Goal: Book appointment/travel/reservation

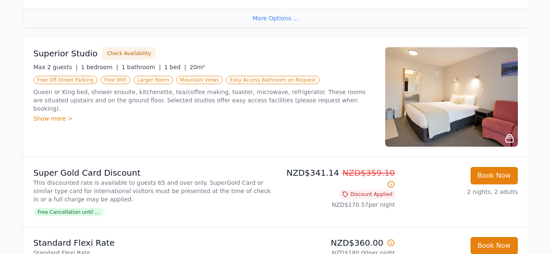
scroll to position [414, 0]
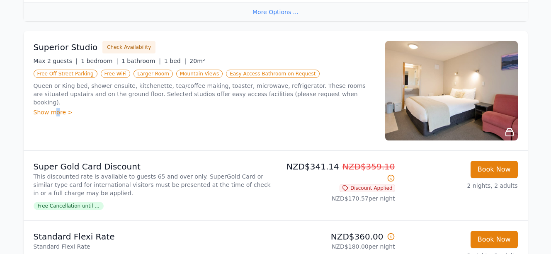
click at [56, 108] on div "Show more >" at bounding box center [205, 112] width 342 height 8
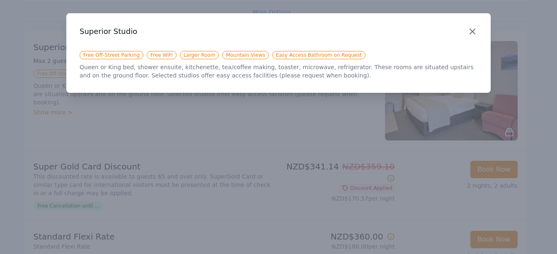
click at [470, 31] on icon "button" at bounding box center [472, 32] width 10 height 10
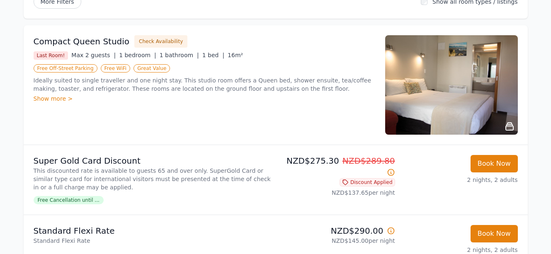
scroll to position [124, 0]
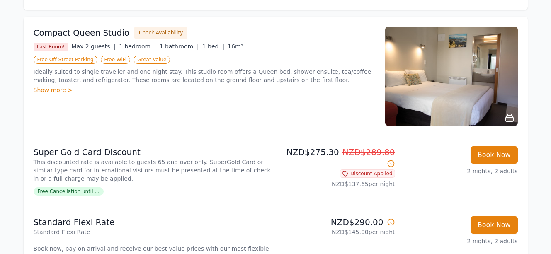
click at [459, 104] on img at bounding box center [451, 76] width 133 height 99
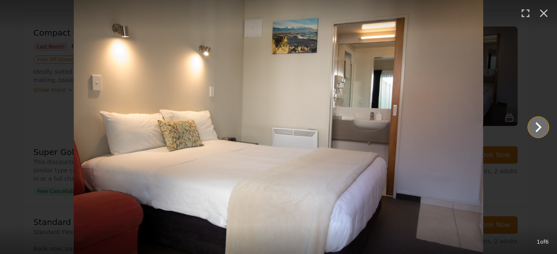
click at [536, 126] on icon "Show slide 2 of 6" at bounding box center [538, 127] width 20 height 20
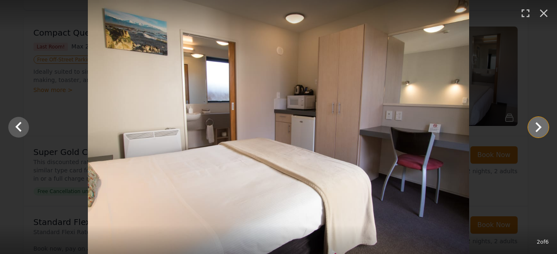
click at [535, 126] on icon "Show slide 3 of 6" at bounding box center [538, 127] width 20 height 20
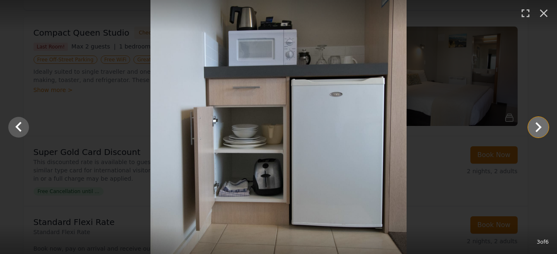
click at [535, 126] on icon "Show slide 4 of 6" at bounding box center [538, 127] width 20 height 20
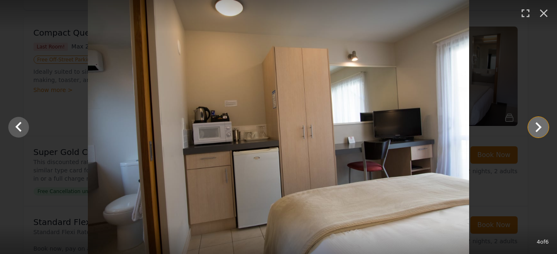
click at [535, 126] on icon "Show slide 5 of 6" at bounding box center [538, 127] width 20 height 20
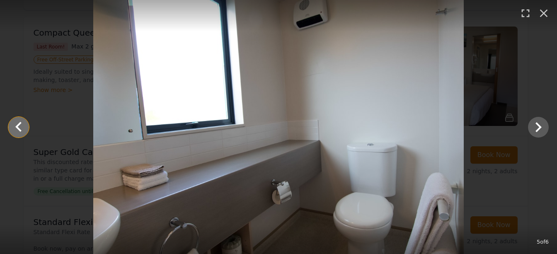
click at [19, 125] on icon "Show slide 4 of 6" at bounding box center [19, 127] width 20 height 20
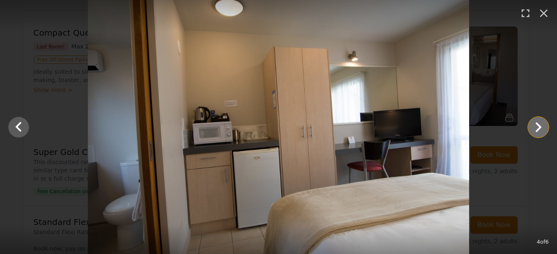
click at [533, 126] on icon "Show slide 5 of 6" at bounding box center [538, 127] width 20 height 20
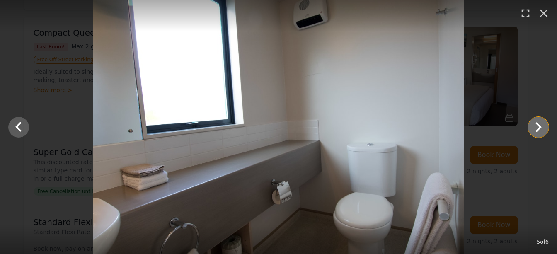
click at [533, 126] on icon "Show slide 6 of 6" at bounding box center [538, 127] width 20 height 20
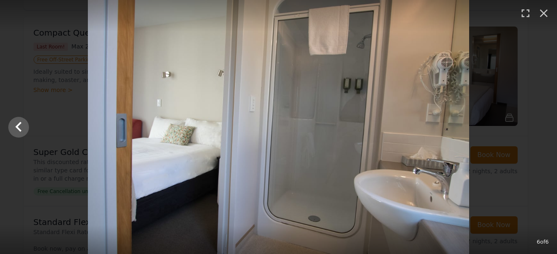
click at [533, 126] on div at bounding box center [278, 127] width 557 height 254
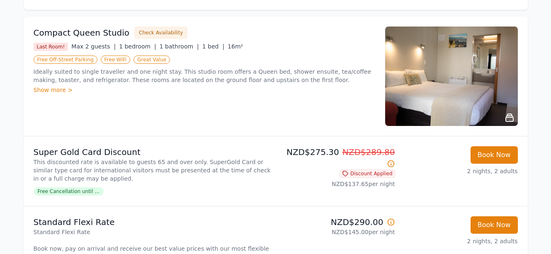
click at [53, 91] on div "Show more >" at bounding box center [205, 90] width 342 height 8
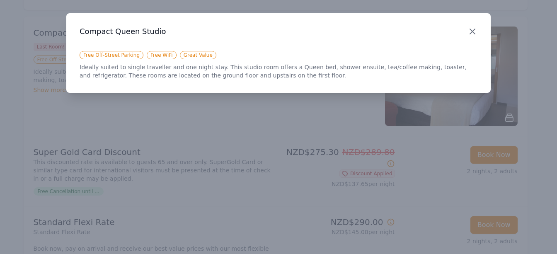
click at [472, 31] on icon "button" at bounding box center [472, 31] width 5 height 5
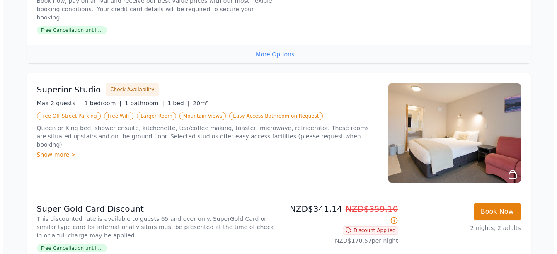
scroll to position [373, 0]
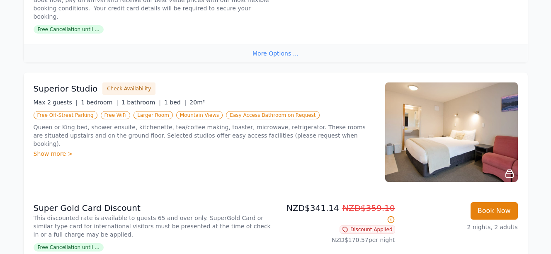
click at [45, 150] on div "Show more >" at bounding box center [205, 154] width 342 height 8
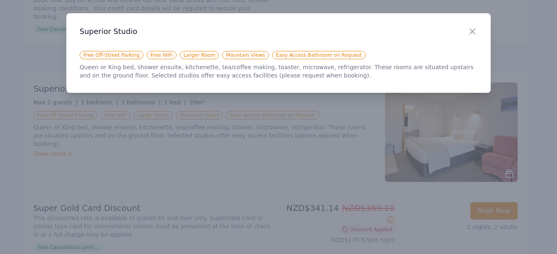
drag, startPoint x: 470, startPoint y: 30, endPoint x: 472, endPoint y: 41, distance: 10.8
click at [471, 30] on icon "button" at bounding box center [472, 31] width 5 height 5
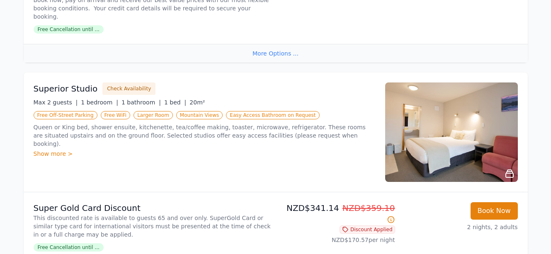
click at [501, 137] on img at bounding box center [451, 131] width 133 height 99
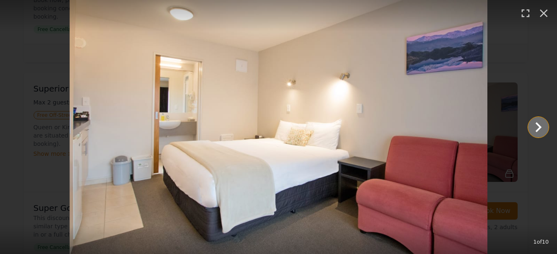
click at [534, 126] on icon "Show slide 2 of 10" at bounding box center [538, 127] width 20 height 20
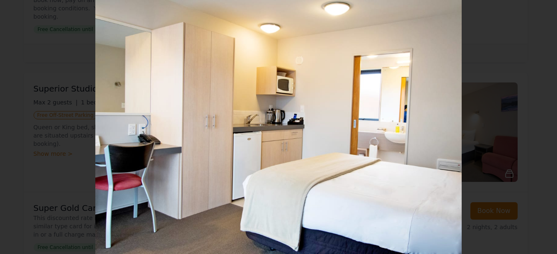
click at [534, 126] on icon "Show slide 3 of 10" at bounding box center [538, 127] width 20 height 20
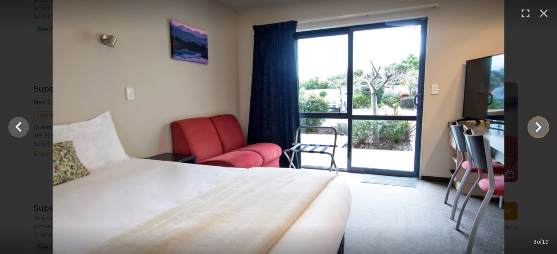
click at [538, 129] on icon "Show slide 4 of 10" at bounding box center [538, 127] width 6 height 10
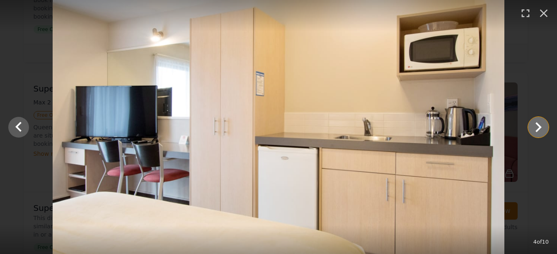
click at [534, 131] on icon "Show slide 5 of 10" at bounding box center [538, 127] width 20 height 20
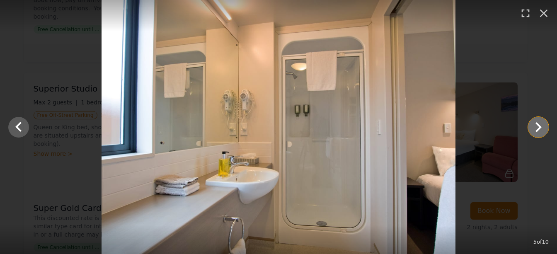
click at [533, 127] on icon "Show slide 6 of 10" at bounding box center [538, 127] width 20 height 20
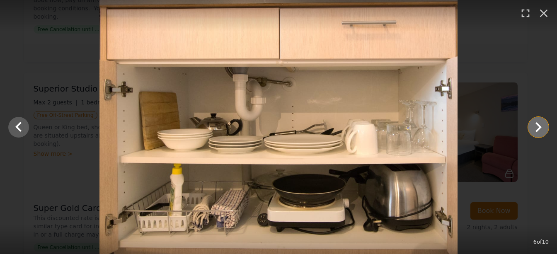
click at [533, 127] on icon "Show slide 7 of 10" at bounding box center [538, 127] width 20 height 20
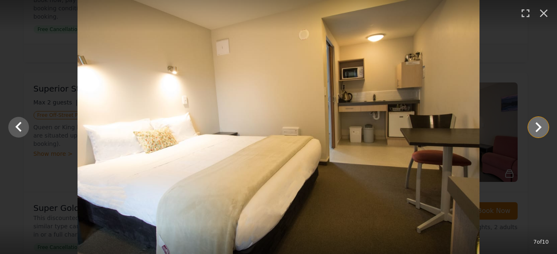
click at [533, 127] on icon "Show slide 8 of 10" at bounding box center [538, 127] width 20 height 20
